Goal: Task Accomplishment & Management: Manage account settings

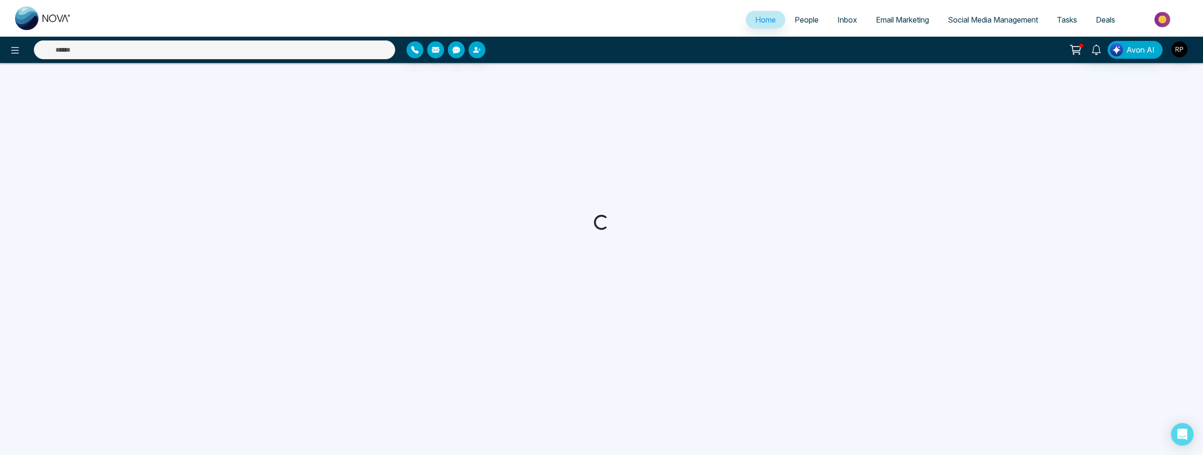
select select "*"
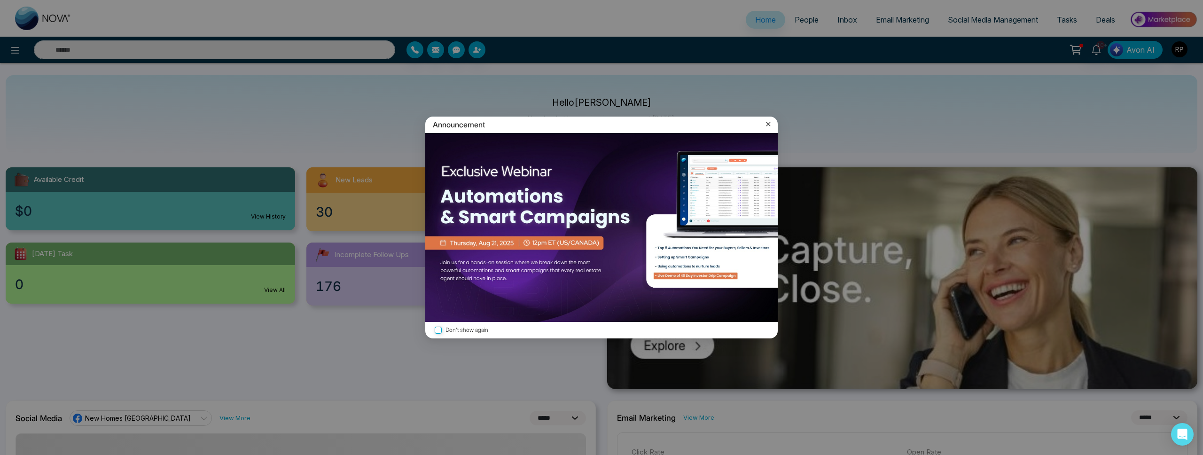
click at [771, 124] on icon at bounding box center [768, 123] width 9 height 9
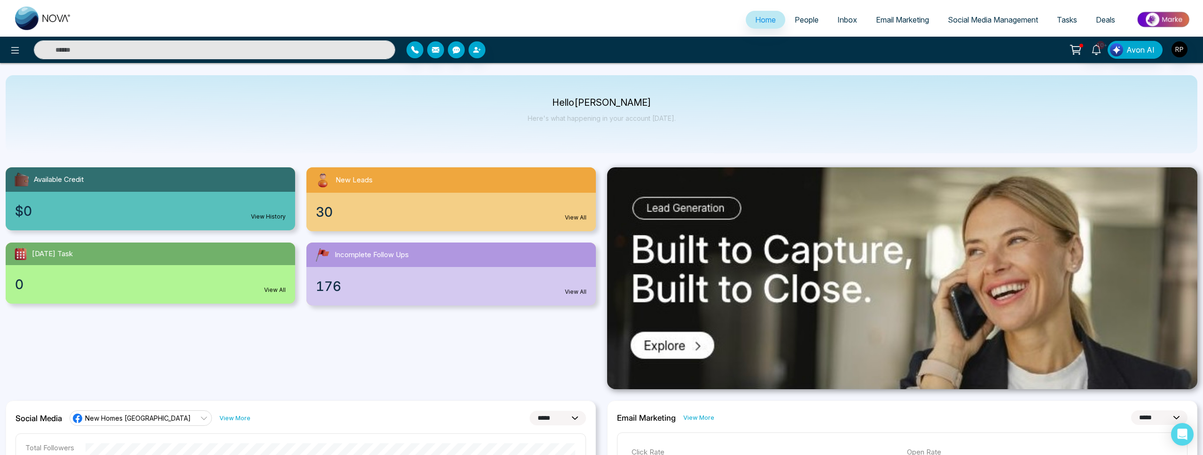
click at [798, 27] on link "People" at bounding box center [806, 20] width 43 height 18
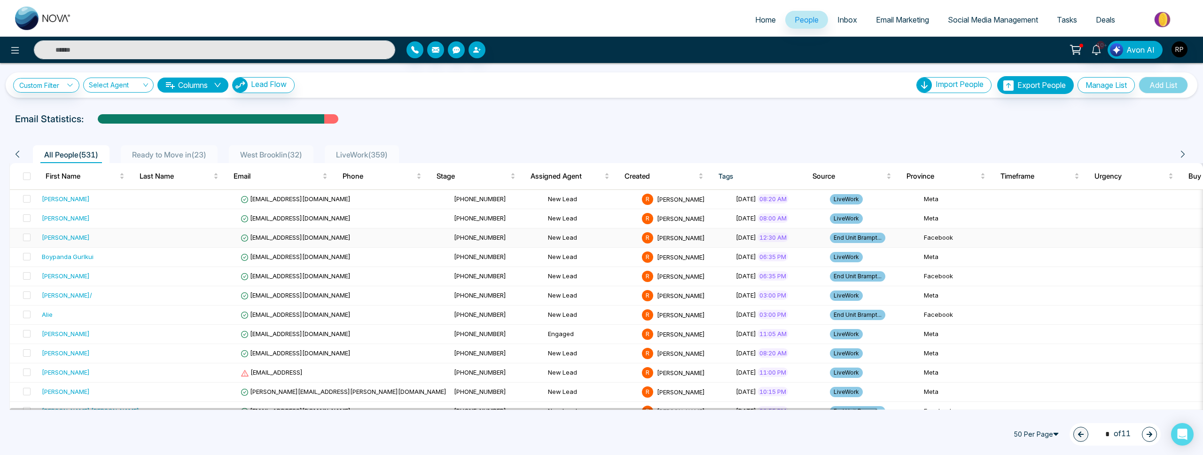
scroll to position [0, 1]
click at [64, 238] on div "[PERSON_NAME]" at bounding box center [66, 237] width 48 height 9
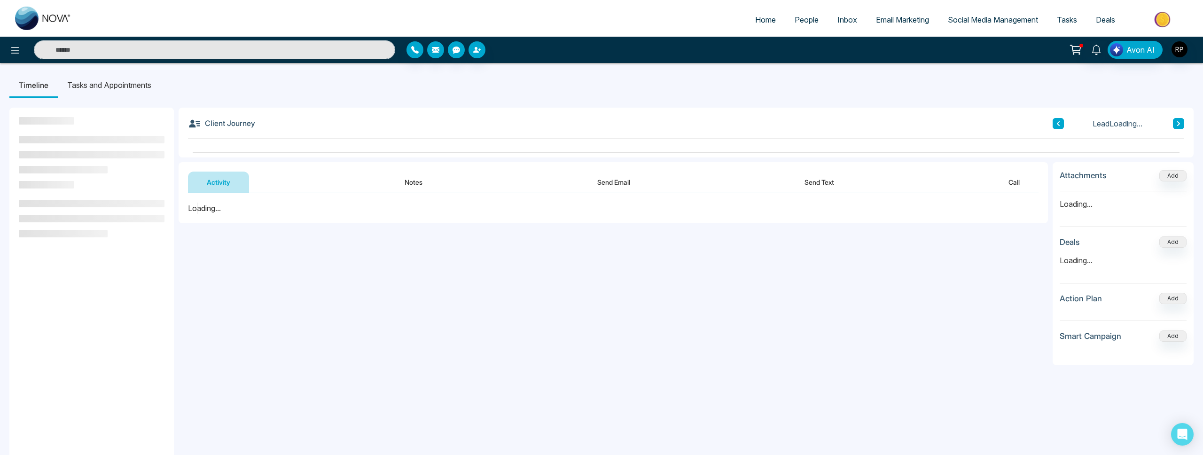
click at [410, 188] on button "Notes" at bounding box center [413, 182] width 55 height 21
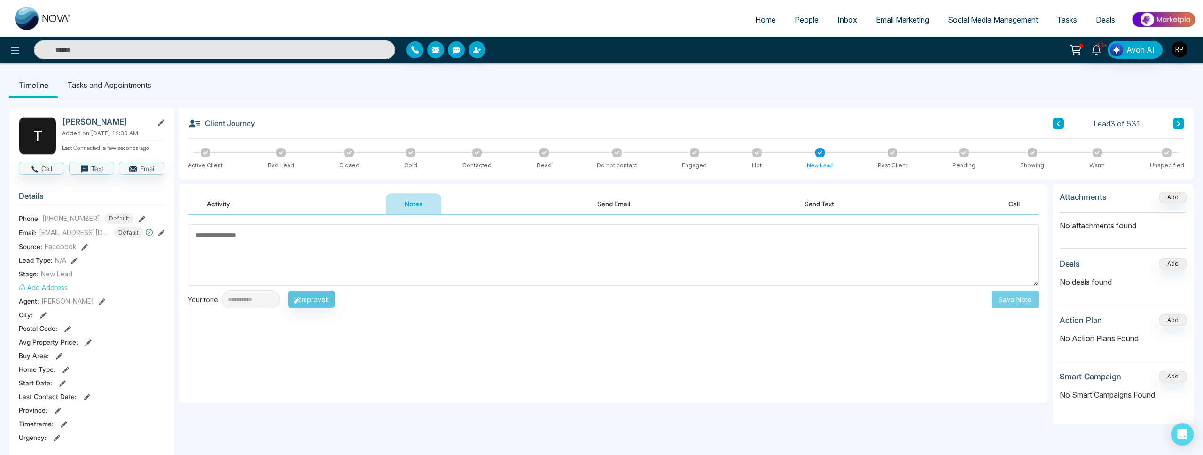
click at [362, 264] on textarea at bounding box center [613, 255] width 851 height 62
type textarea "******"
click at [1021, 301] on button "Save Note" at bounding box center [1015, 299] width 47 height 17
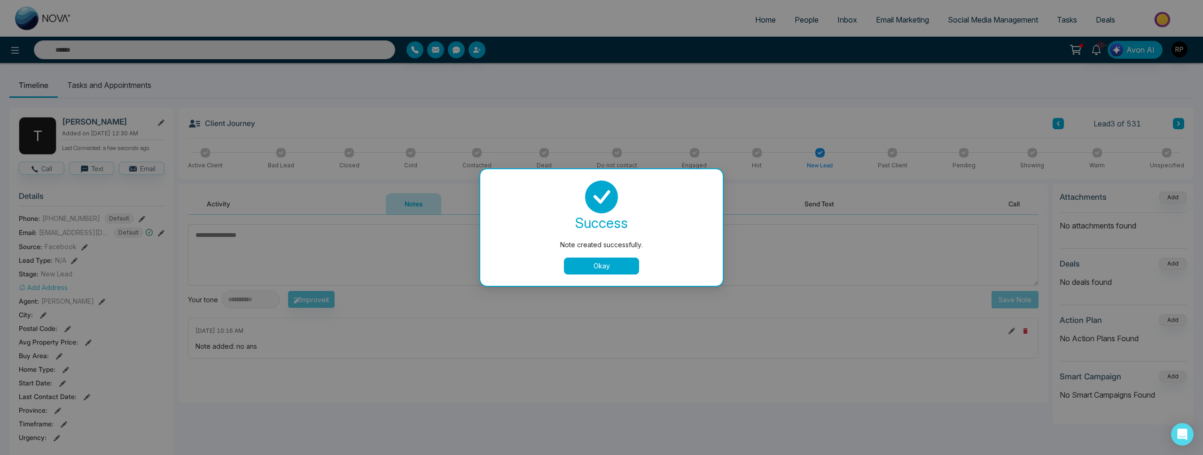
drag, startPoint x: 613, startPoint y: 269, endPoint x: 750, endPoint y: 240, distance: 140.7
click at [613, 269] on button "Okay" at bounding box center [601, 266] width 75 height 17
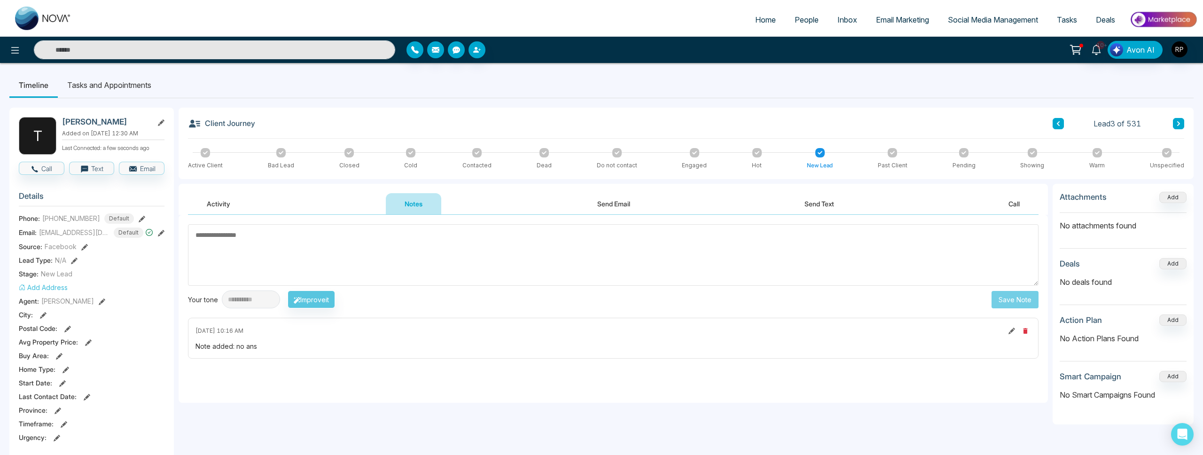
click at [1058, 120] on button at bounding box center [1058, 123] width 11 height 11
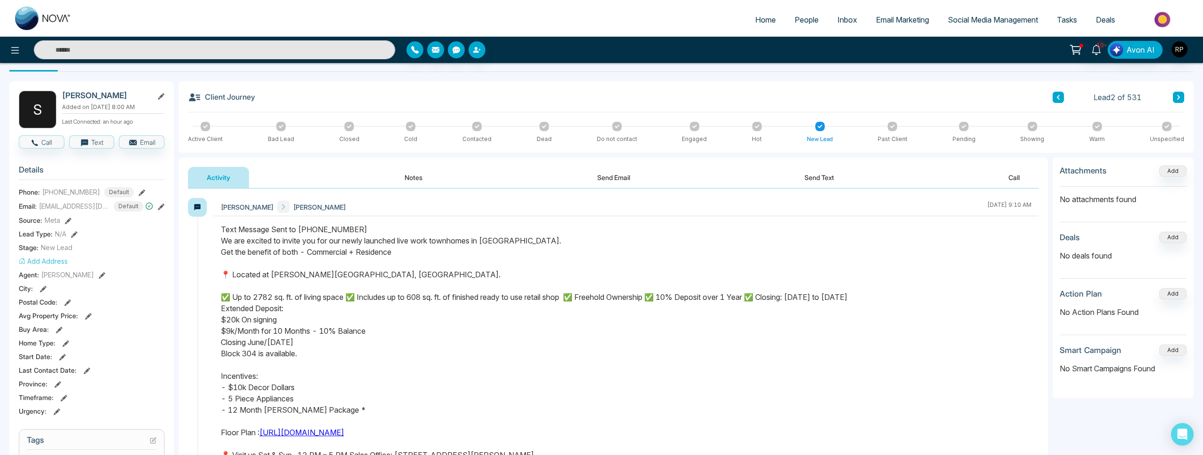
scroll to position [26, 0]
click at [412, 177] on button "Notes" at bounding box center [413, 177] width 55 height 21
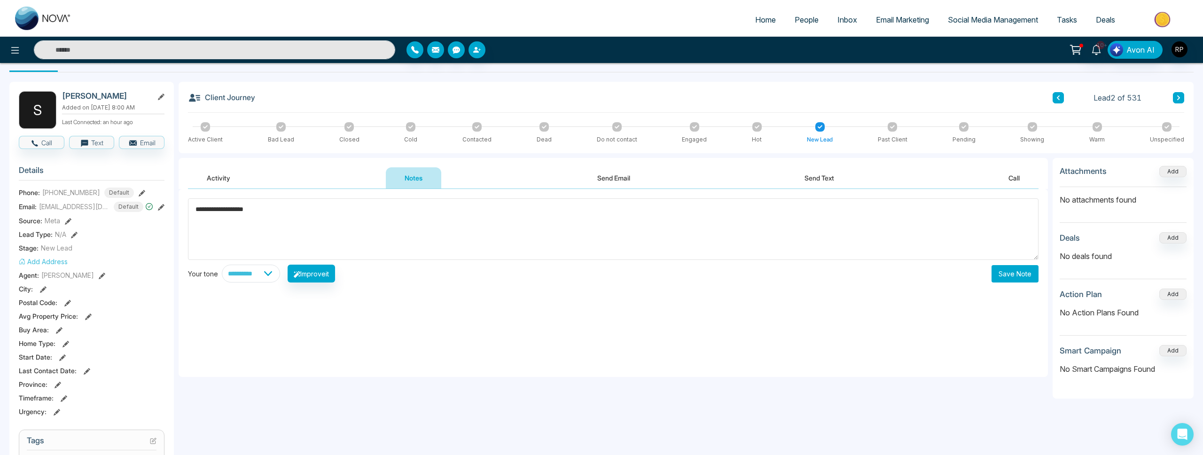
drag, startPoint x: 211, startPoint y: 211, endPoint x: 224, endPoint y: 209, distance: 13.2
click at [211, 211] on textarea "**********" at bounding box center [613, 229] width 851 height 62
type textarea "**********"
click at [992, 276] on button "Save Note" at bounding box center [1015, 273] width 47 height 17
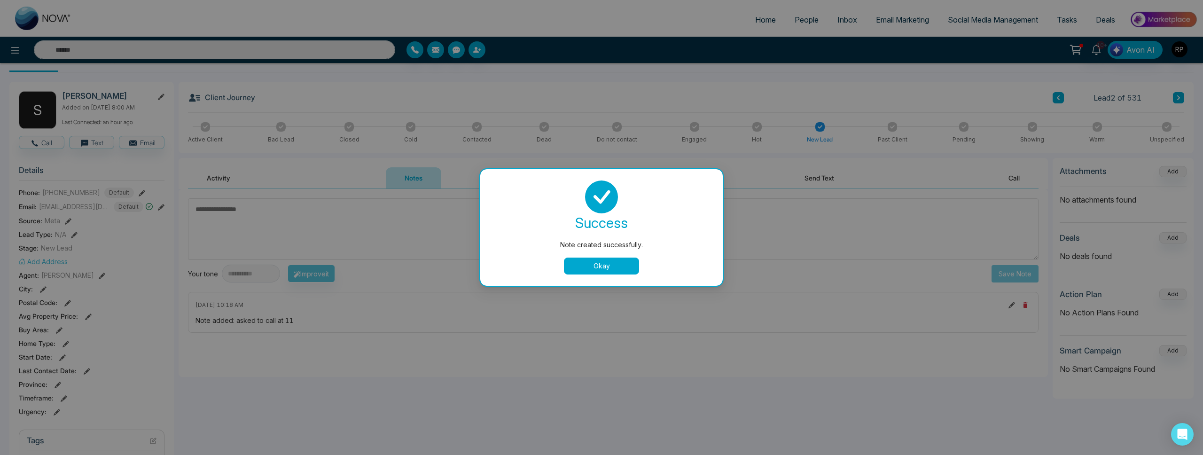
click at [616, 268] on button "Okay" at bounding box center [601, 266] width 75 height 17
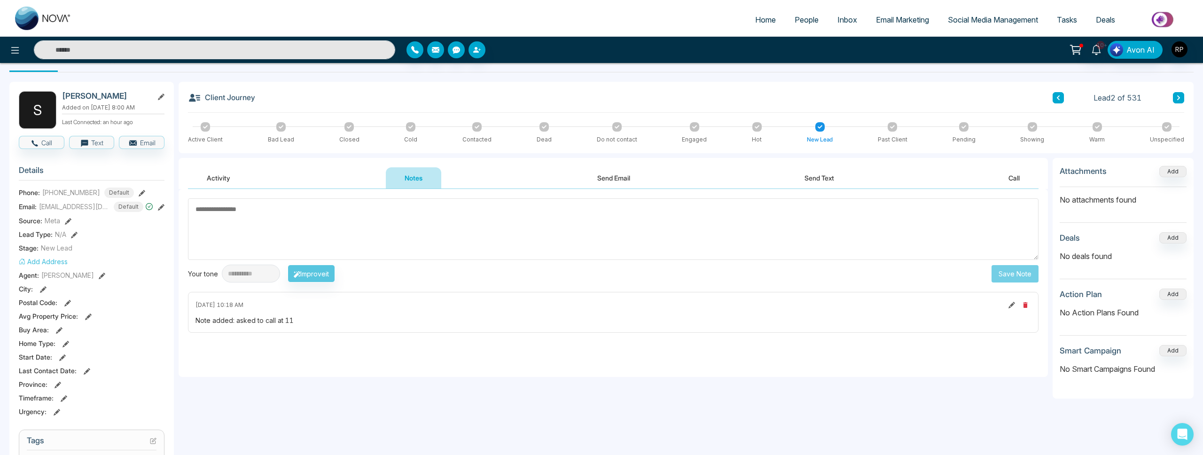
click at [1060, 101] on button at bounding box center [1058, 97] width 11 height 11
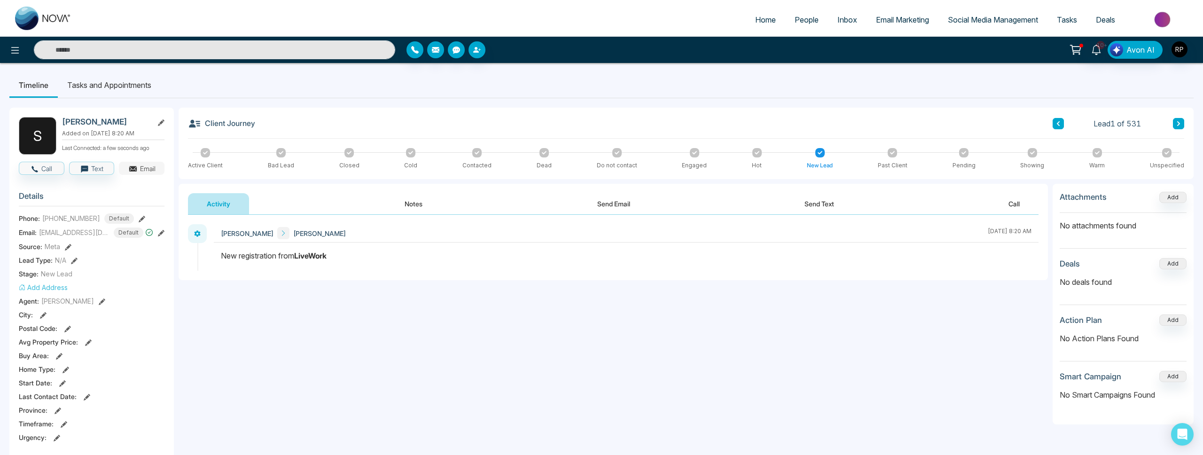
click at [153, 172] on button "Email" at bounding box center [142, 168] width 46 height 13
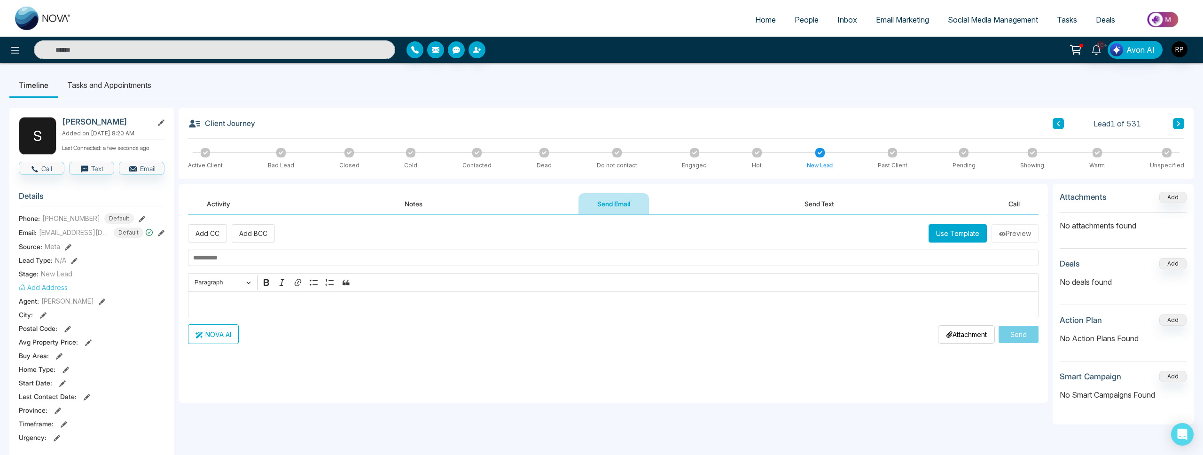
click at [485, 256] on input "text" at bounding box center [613, 258] width 851 height 16
click at [950, 229] on button "Use Template" at bounding box center [958, 233] width 58 height 18
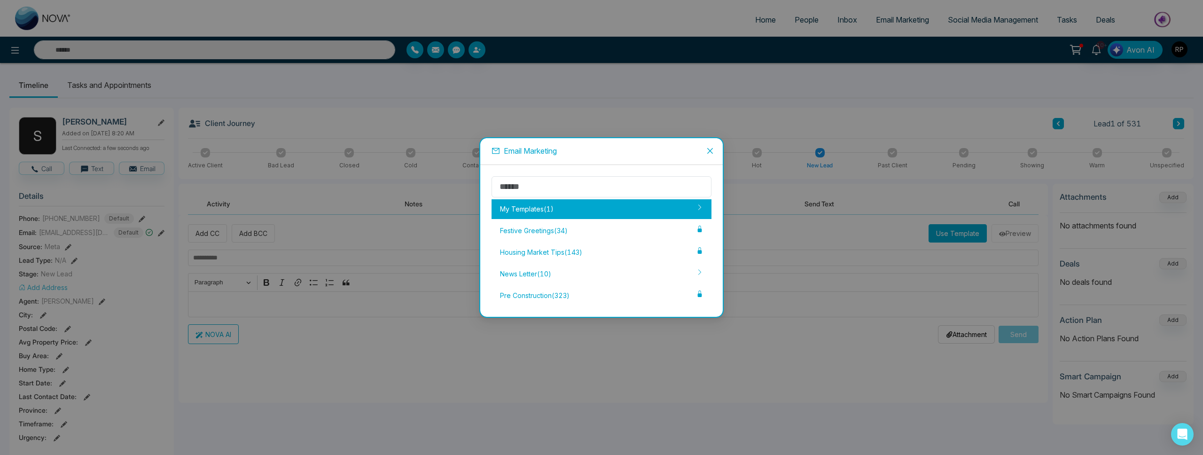
click at [521, 207] on div "My Templates ( 1 )" at bounding box center [602, 209] width 220 height 20
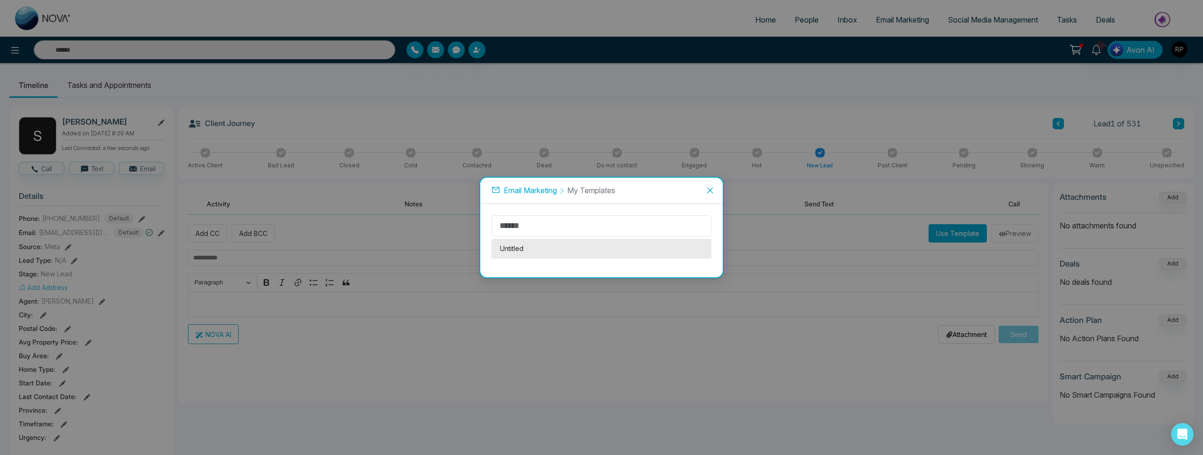
click at [524, 247] on li "Untitled" at bounding box center [602, 249] width 220 height 20
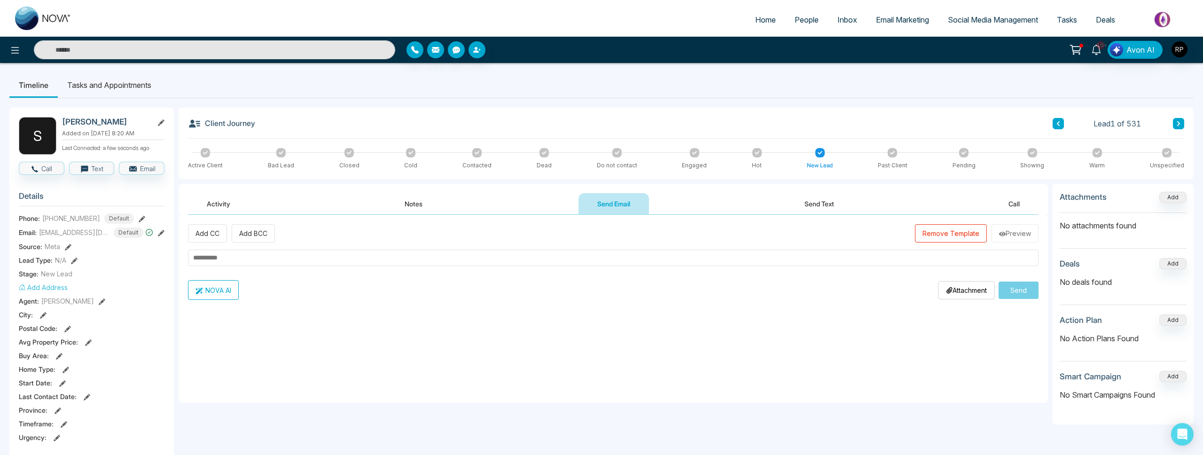
click at [944, 233] on button "Remove Template" at bounding box center [951, 233] width 72 height 18
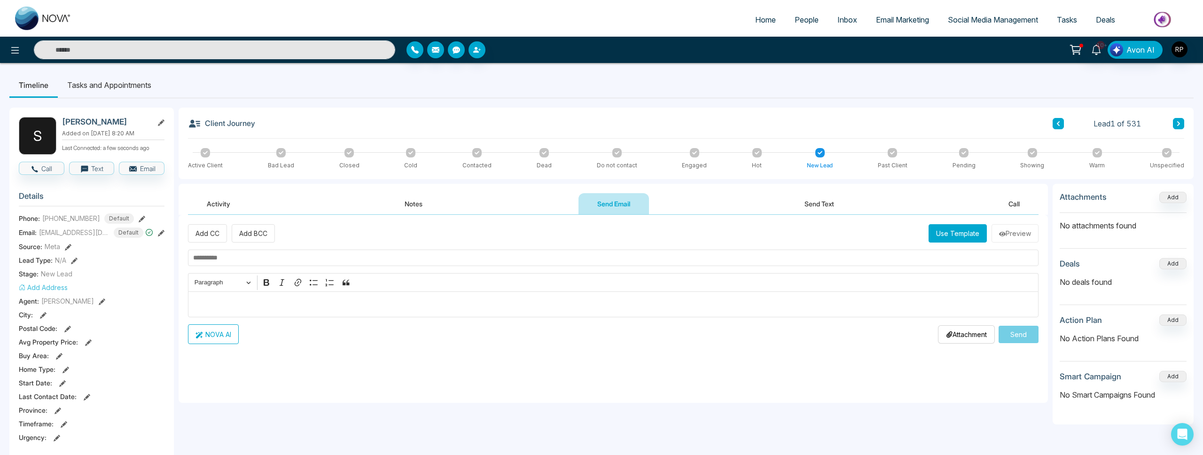
click at [352, 304] on p "Editor editing area: main" at bounding box center [613, 304] width 841 height 11
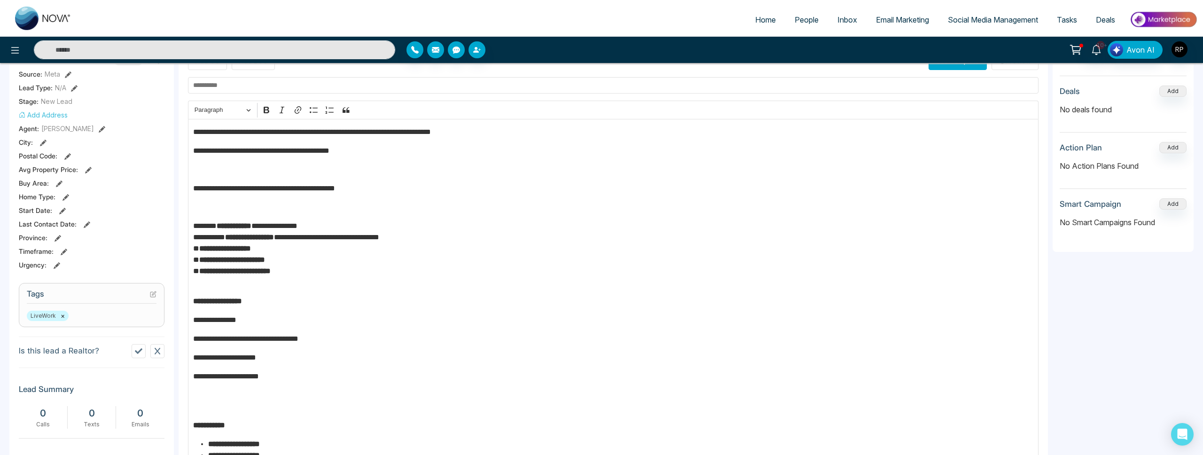
scroll to position [88, 0]
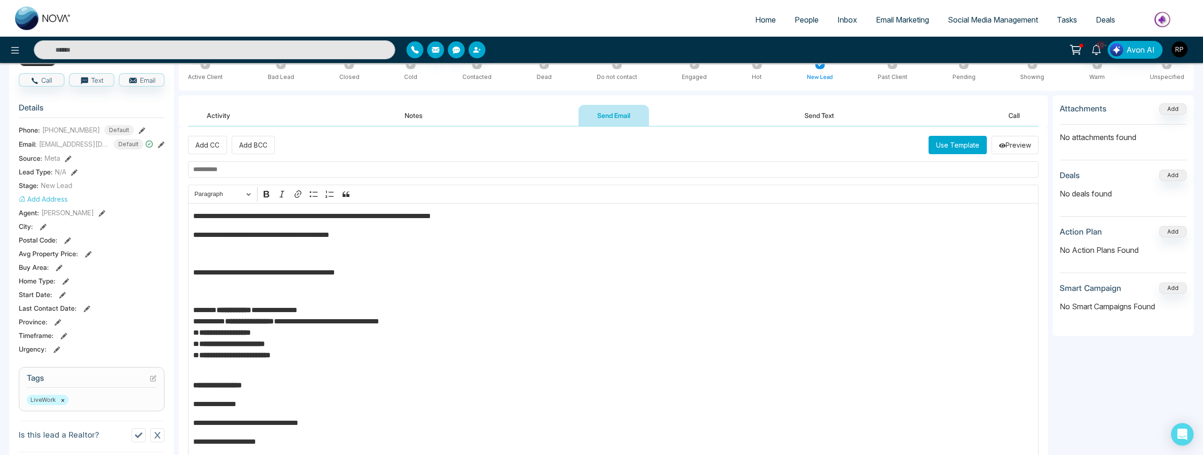
click at [232, 173] on input "text" at bounding box center [613, 169] width 851 height 16
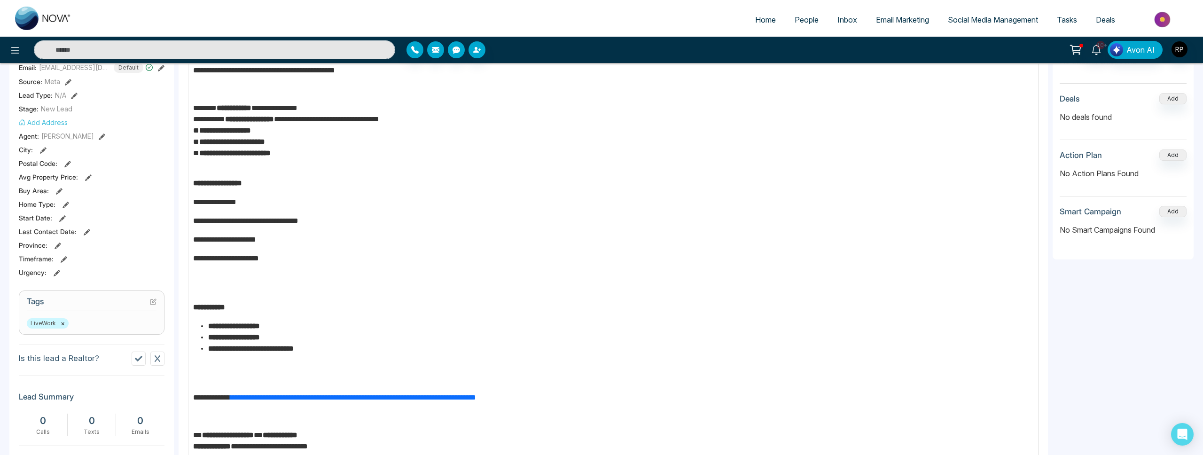
scroll to position [348, 0]
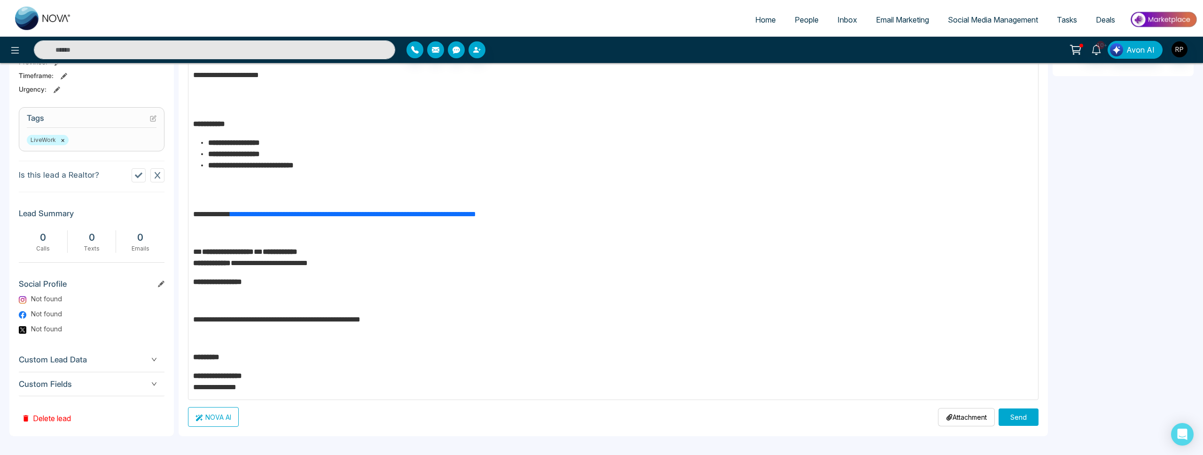
type input "**********"
click at [192, 374] on div "**********" at bounding box center [613, 109] width 851 height 582
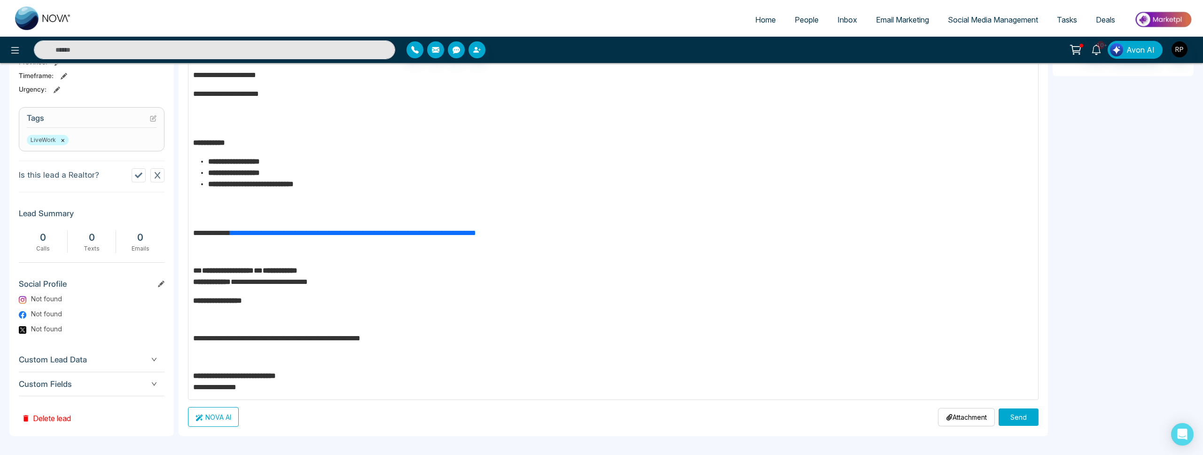
click at [1005, 418] on button "Send" at bounding box center [1019, 416] width 40 height 17
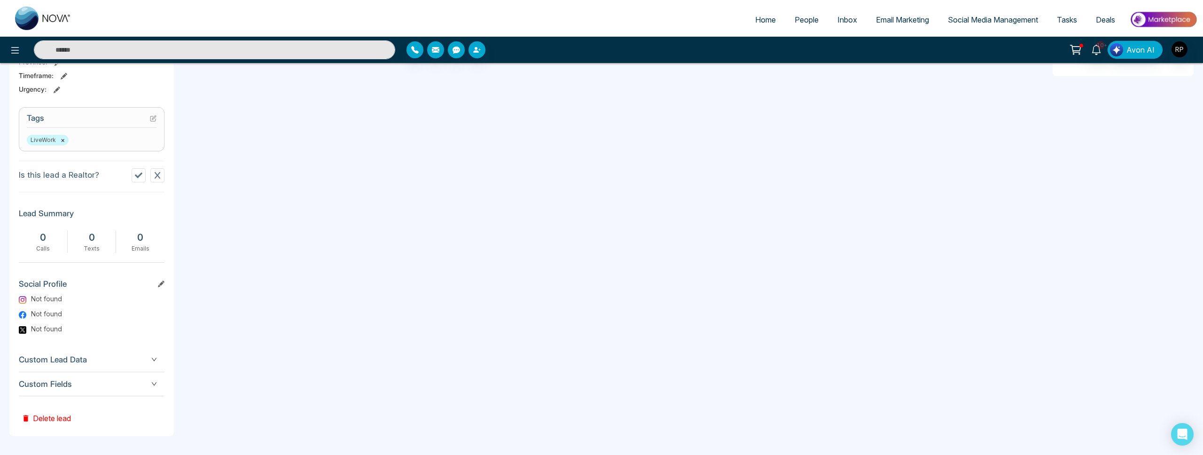
scroll to position [0, 0]
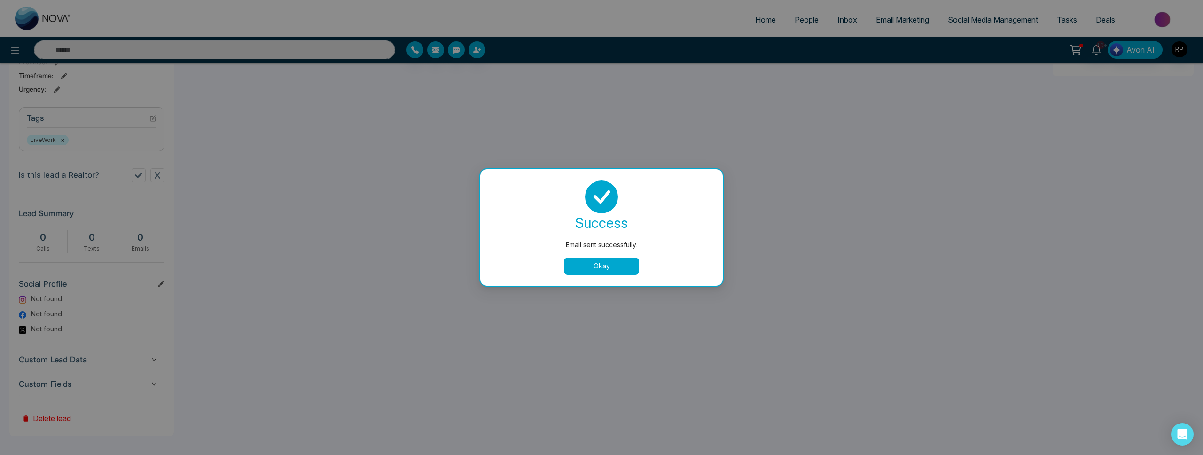
click at [630, 262] on button "Okay" at bounding box center [601, 266] width 75 height 17
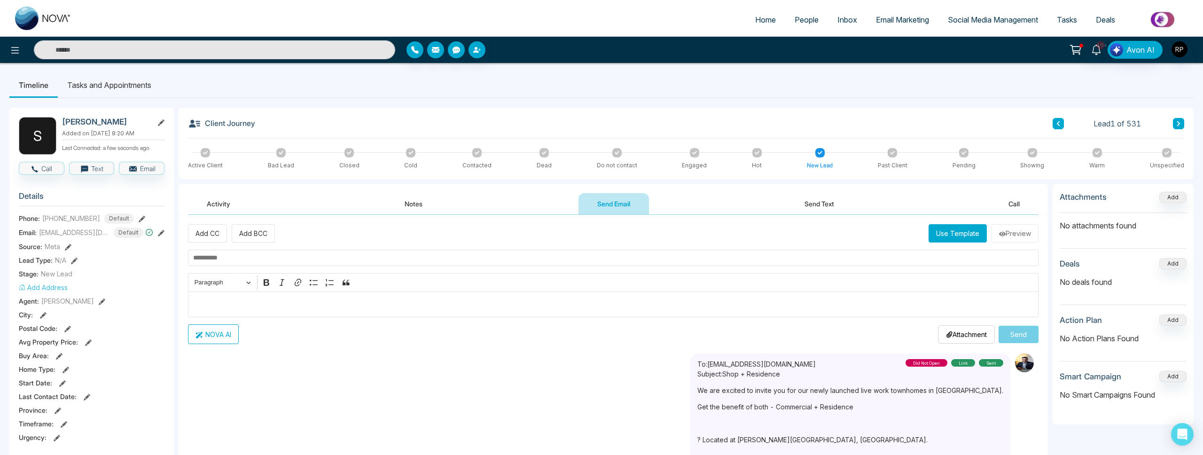
click at [798, 23] on span "People" at bounding box center [807, 19] width 24 height 9
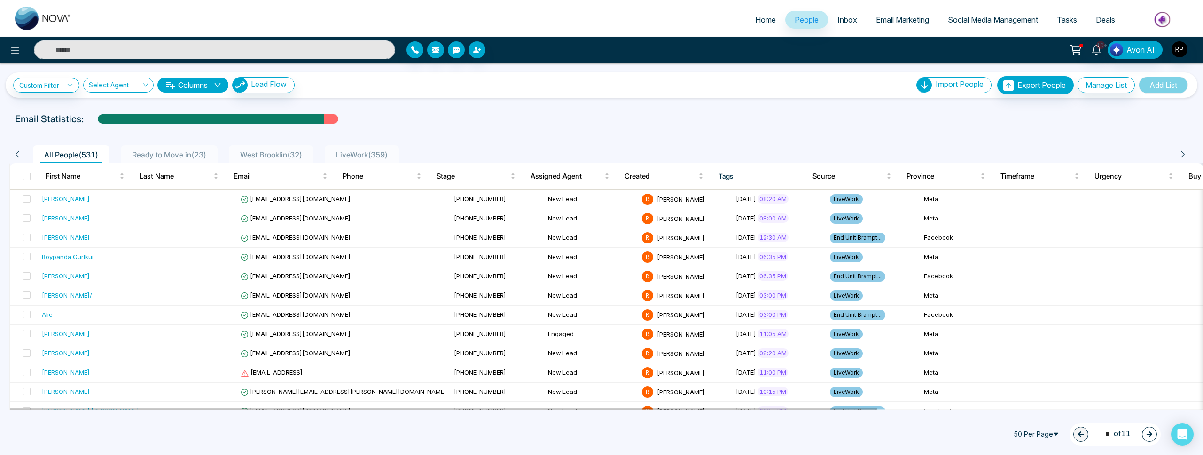
click at [363, 148] on li "LiveWork ( 359 )" at bounding box center [362, 154] width 74 height 18
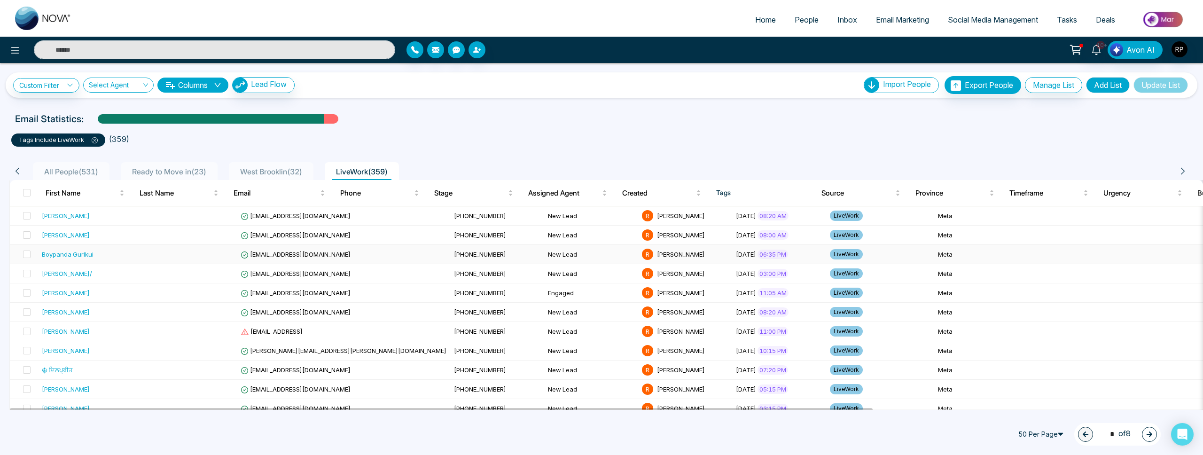
click at [92, 257] on div "Boypanda Gurlkui" at bounding box center [68, 254] width 52 height 9
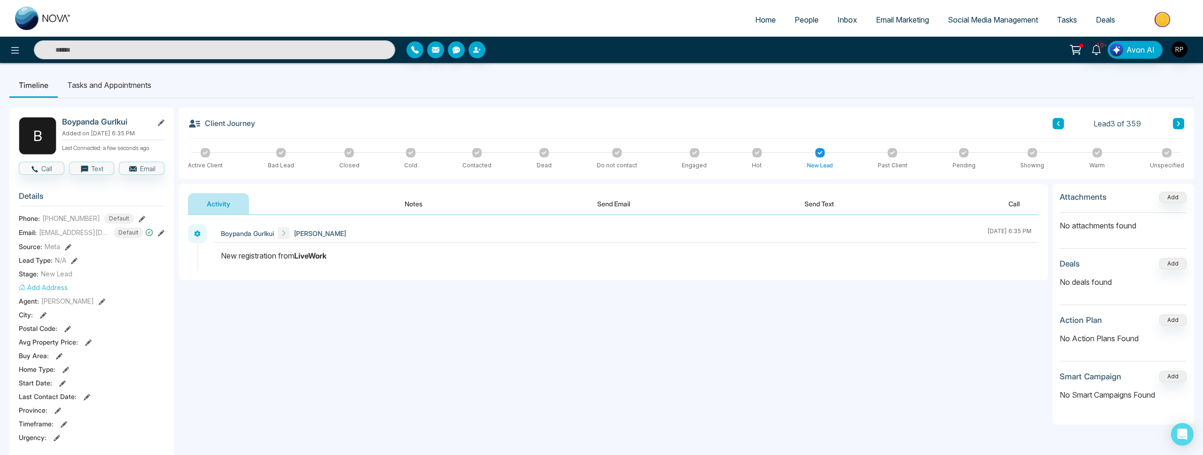
click at [405, 197] on button "Notes" at bounding box center [413, 203] width 55 height 21
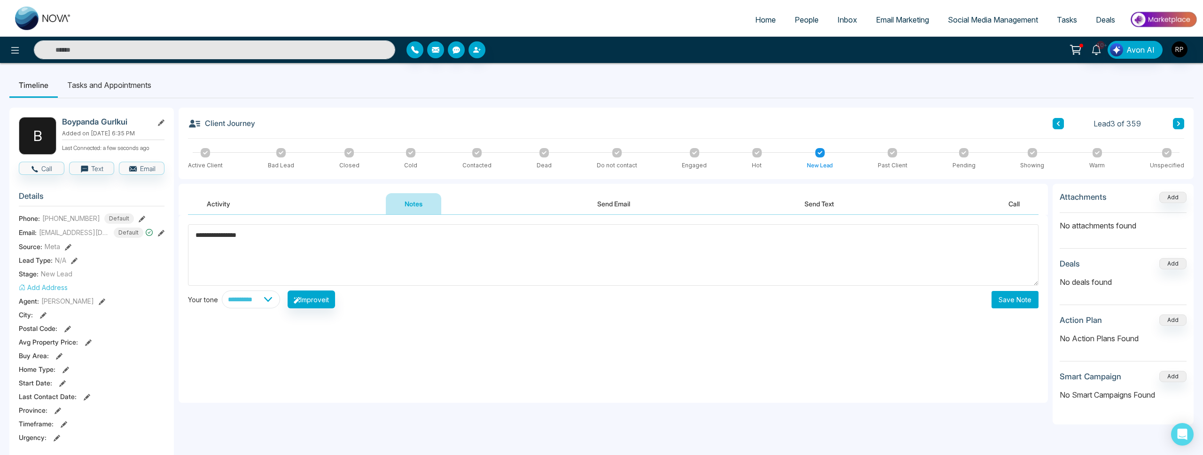
type textarea "**********"
click at [996, 304] on button "Save Note" at bounding box center [1015, 299] width 47 height 17
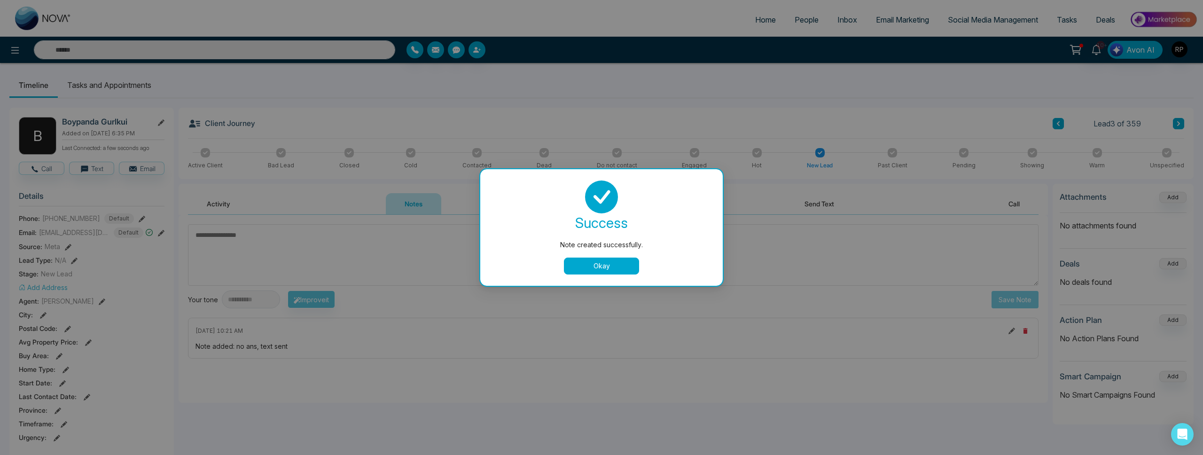
click at [580, 266] on button "Okay" at bounding box center [601, 266] width 75 height 17
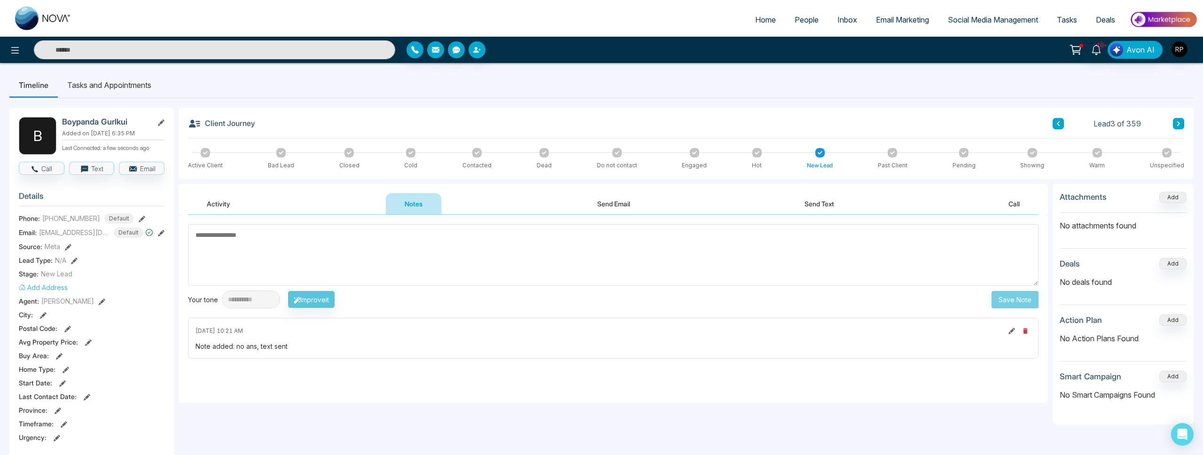
click at [1182, 124] on button at bounding box center [1178, 123] width 11 height 11
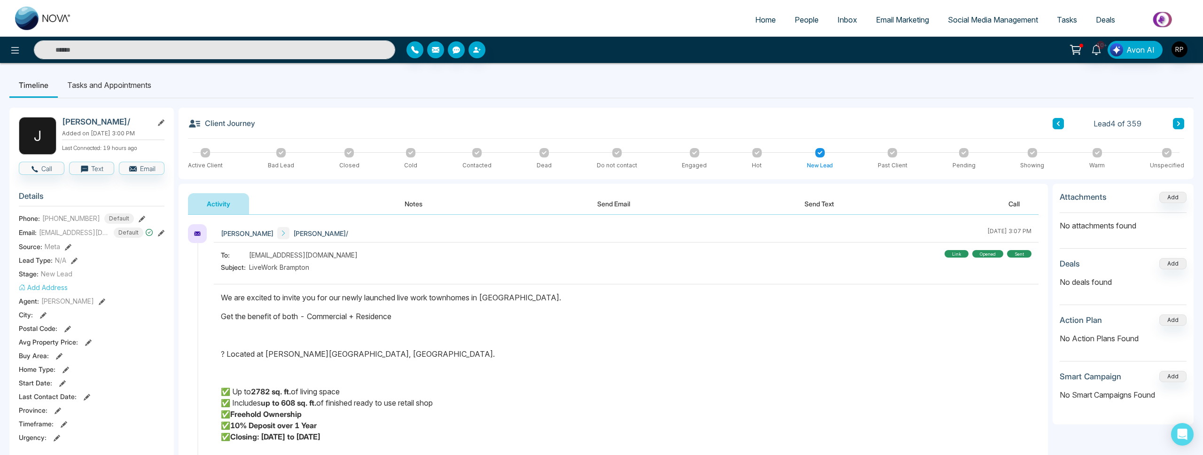
click at [1178, 122] on icon at bounding box center [1178, 123] width 3 height 5
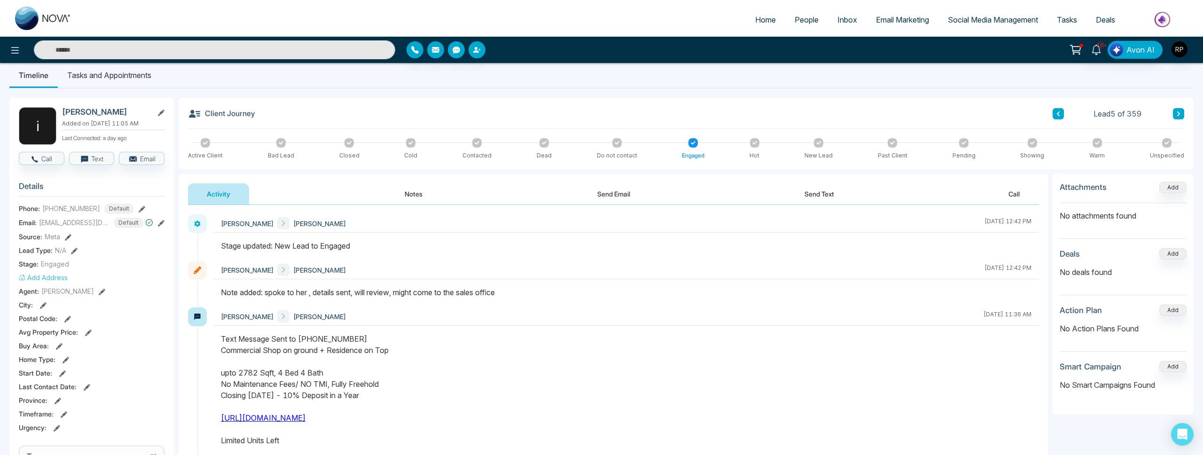
scroll to position [8, 0]
click at [1180, 117] on icon at bounding box center [1178, 115] width 5 height 6
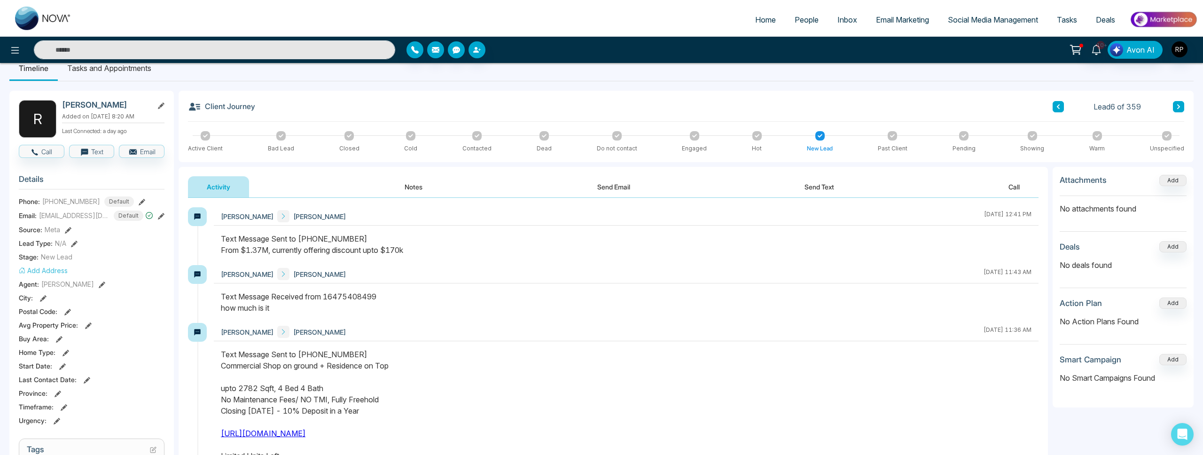
scroll to position [38, 0]
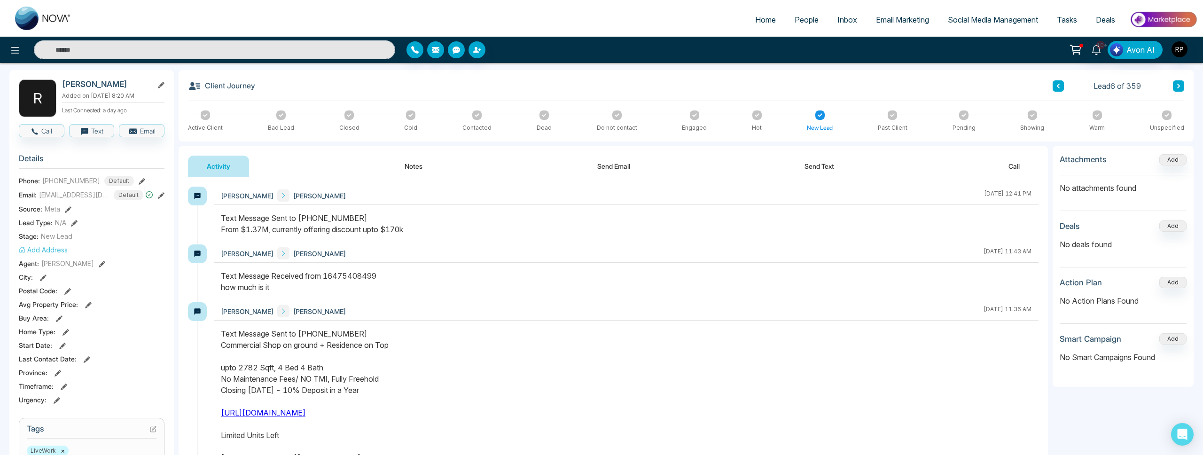
click at [1183, 86] on button at bounding box center [1178, 85] width 11 height 11
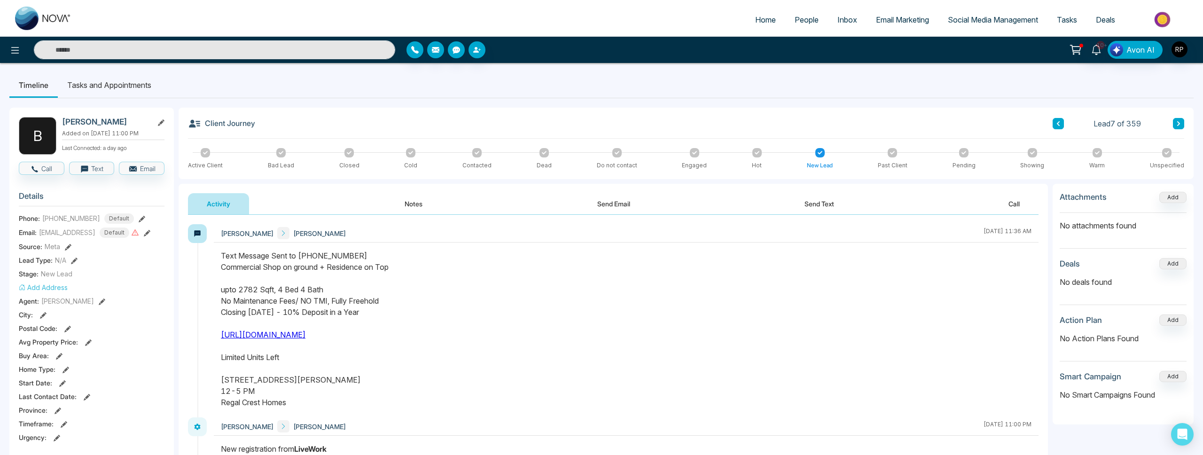
click at [1179, 125] on icon at bounding box center [1178, 124] width 5 height 6
